Goal: Task Accomplishment & Management: Manage account settings

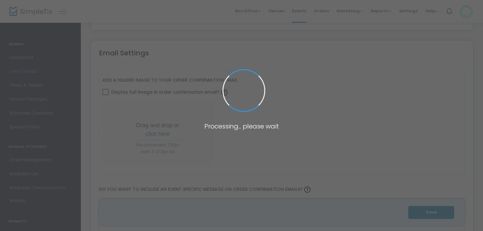
type input "September Sip and Shop"
type textarea "September Sip and Shop Join us for a delightful evening at the September Sip an…"
type input "Buy Tickets"
type input "[PERSON_NAME] Med Spa"
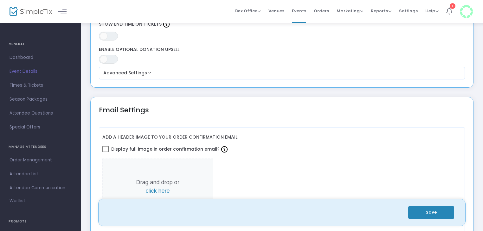
scroll to position [515, 0]
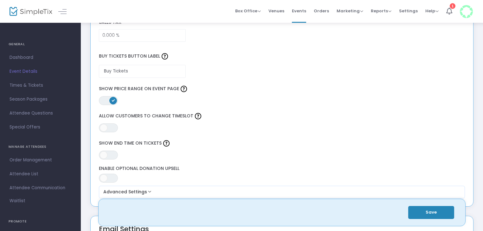
click at [15, 45] on h4 "GENERAL" at bounding box center [41, 44] width 64 height 13
click at [19, 56] on span "Dashboard" at bounding box center [40, 58] width 62 height 8
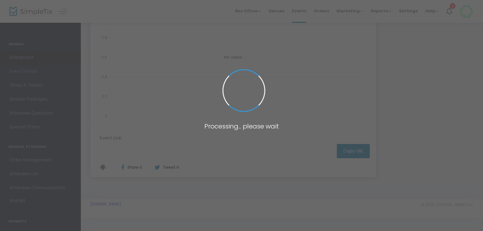
type input "[URL][DOMAIN_NAME]"
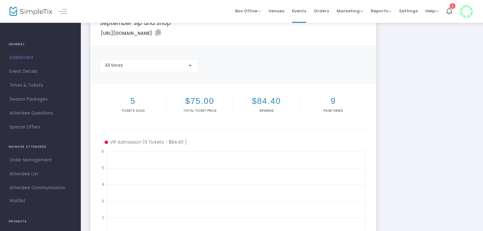
scroll to position [17, 0]
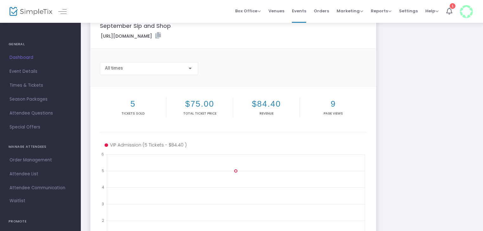
click at [135, 102] on h2 "5" at bounding box center [133, 104] width 64 height 10
